Goal: Task Accomplishment & Management: Use online tool/utility

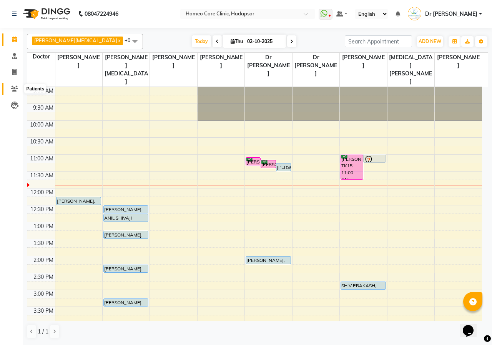
click at [12, 92] on span at bounding box center [14, 89] width 13 height 9
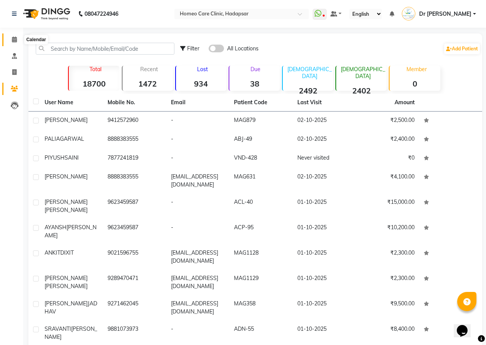
click at [13, 37] on icon at bounding box center [14, 39] width 5 height 6
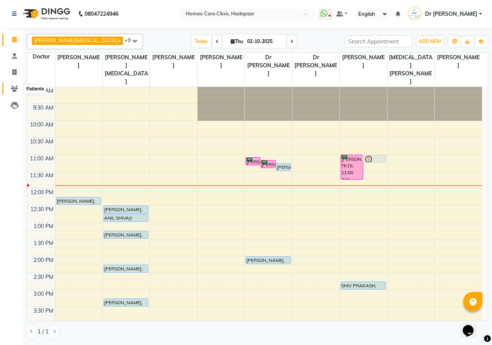
click at [18, 91] on span at bounding box center [14, 89] width 13 height 9
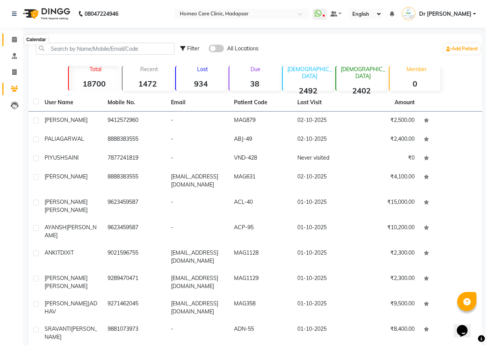
click at [13, 43] on span at bounding box center [14, 39] width 13 height 9
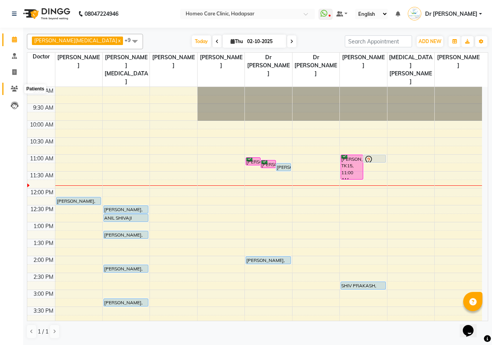
click at [20, 88] on span at bounding box center [14, 89] width 13 height 9
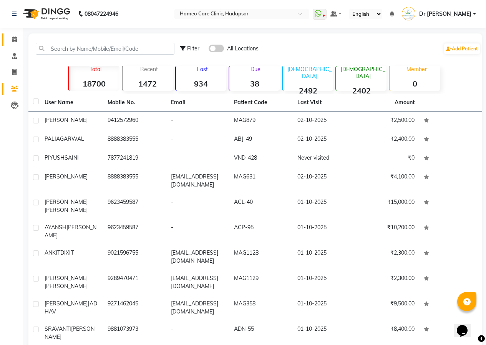
click at [10, 38] on span at bounding box center [14, 39] width 13 height 9
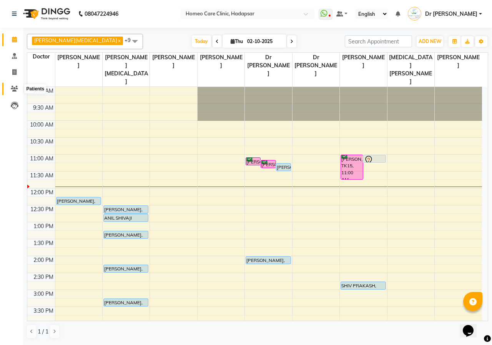
click at [13, 86] on icon at bounding box center [14, 89] width 7 height 6
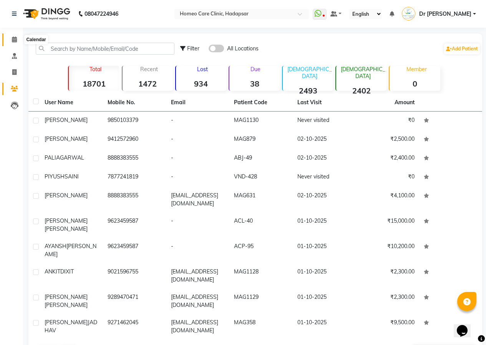
click at [13, 39] on icon at bounding box center [14, 39] width 5 height 6
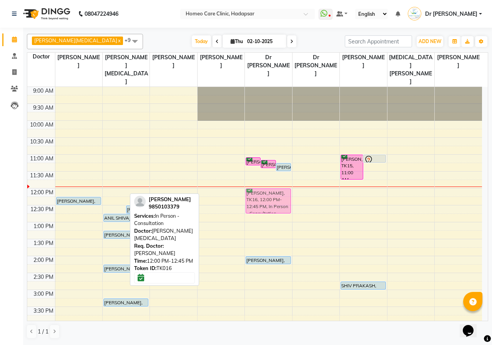
drag, startPoint x: 105, startPoint y: 183, endPoint x: 266, endPoint y: 181, distance: 161.0
click at [266, 181] on tr "[PERSON_NAME], TK02, 12:15 PM-12:30 PM, Online - Follow Up [PERSON_NAME], TK01,…" at bounding box center [254, 323] width 455 height 473
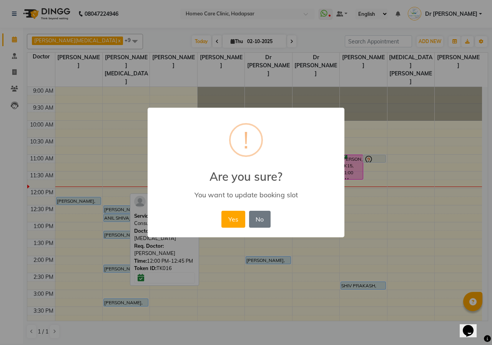
click at [229, 214] on button "Yes" at bounding box center [232, 219] width 23 height 17
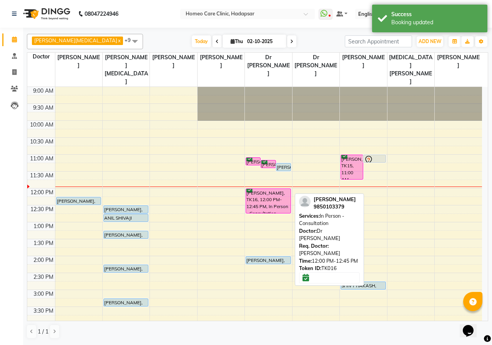
click at [279, 192] on div "[PERSON_NAME], TK16, 12:00 PM-12:45 PM, In Person - Consultation" at bounding box center [268, 201] width 44 height 24
click at [279, 189] on div "[PERSON_NAME], TK16, 12:00 PM-12:45 PM, In Person - Consultation" at bounding box center [268, 201] width 44 height 24
select select "6"
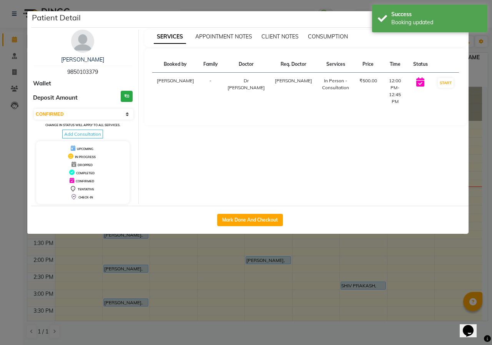
click at [87, 40] on img at bounding box center [82, 41] width 23 height 23
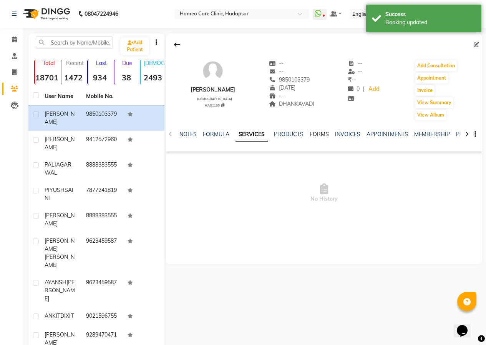
click at [318, 135] on link "FORMS" at bounding box center [319, 134] width 19 height 7
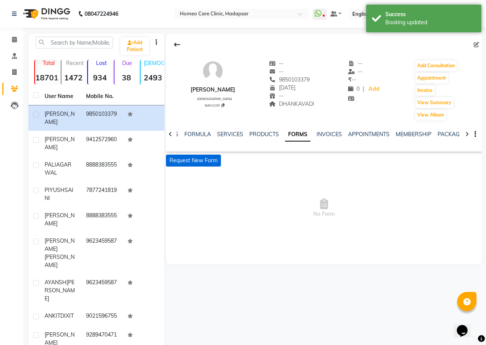
click at [208, 159] on button "Request New Form" at bounding box center [193, 160] width 55 height 12
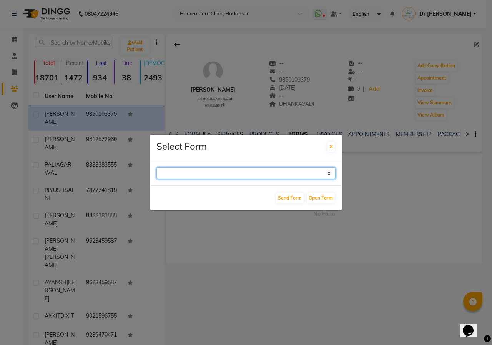
click at [295, 169] on select "Case Taking Form" at bounding box center [245, 173] width 179 height 12
select select "196"
click at [156, 167] on select "Case Taking Form" at bounding box center [245, 173] width 179 height 12
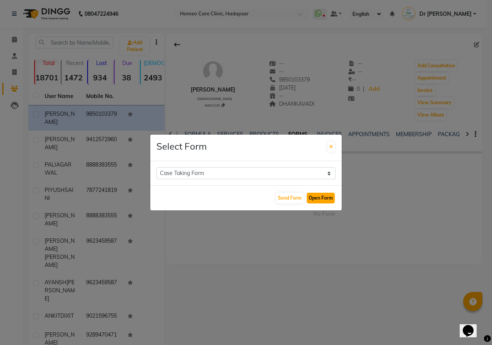
click at [319, 194] on button "Open Form" at bounding box center [321, 197] width 28 height 11
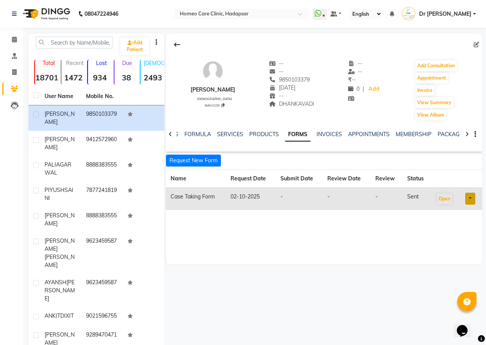
drag, startPoint x: 189, startPoint y: 89, endPoint x: 251, endPoint y: 87, distance: 61.9
click at [251, 87] on div "[PERSON_NAME] [DEMOGRAPHIC_DATA] MAG1130 -- -- 9850103379 [DATE] -- DHANKAVADI …" at bounding box center [324, 86] width 316 height 69
copy div "[PERSON_NAME]"
drag, startPoint x: 286, startPoint y: 78, endPoint x: 322, endPoint y: 79, distance: 35.8
click at [314, 79] on div "9850103379" at bounding box center [291, 80] width 45 height 8
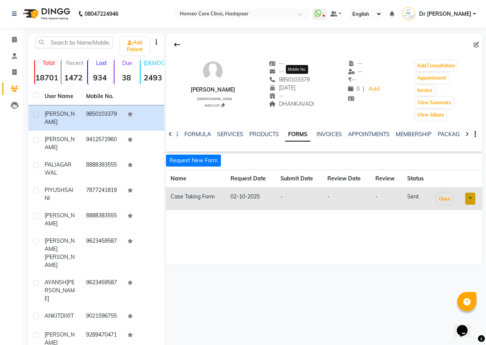
copy span "9850103379"
